Goal: Manage account settings

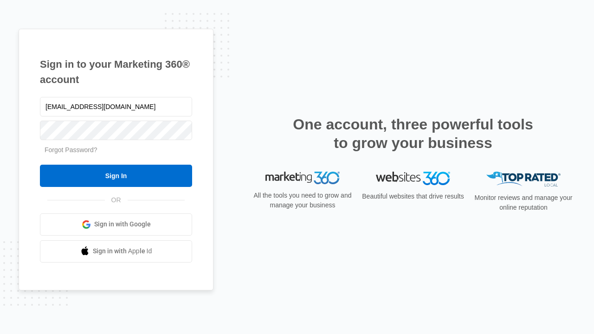
type input "[EMAIL_ADDRESS][DOMAIN_NAME]"
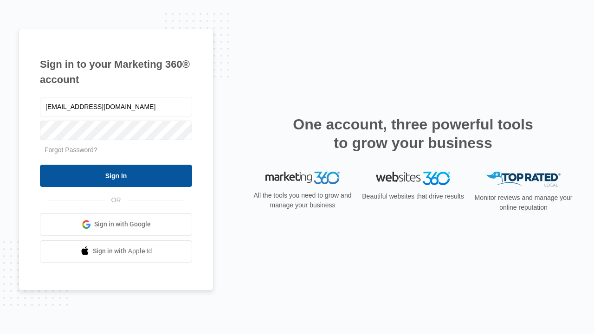
click at [116, 175] on input "Sign In" at bounding box center [116, 176] width 152 height 22
